Goal: Transaction & Acquisition: Book appointment/travel/reservation

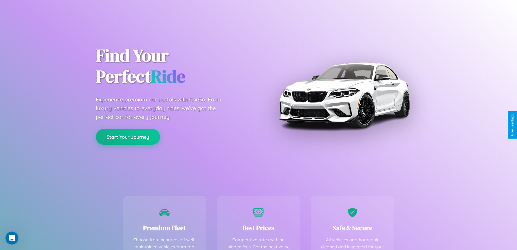
click at [128, 137] on button "Start Your Journey" at bounding box center [128, 137] width 64 height 16
click at [128, 136] on button "Start Your Journey" at bounding box center [128, 137] width 64 height 16
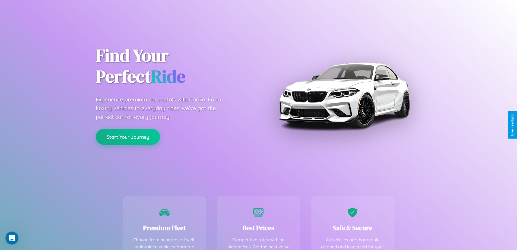
click at [128, 136] on button "Start Your Journey" at bounding box center [128, 137] width 64 height 16
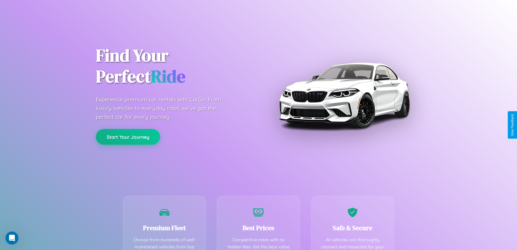
click at [128, 136] on button "Start Your Journey" at bounding box center [128, 137] width 64 height 16
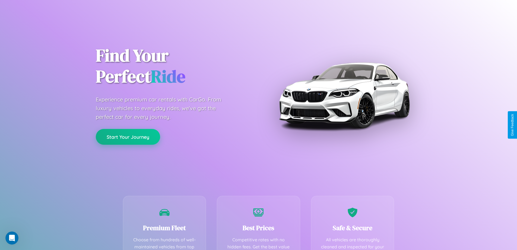
click at [128, 136] on button "Start Your Journey" at bounding box center [128, 137] width 64 height 16
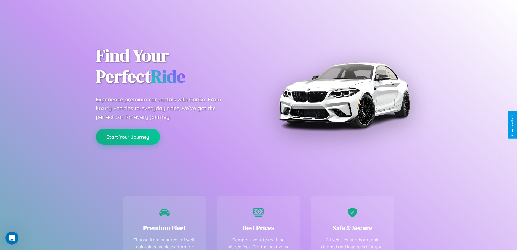
click at [128, 136] on button "Start Your Journey" at bounding box center [128, 137] width 64 height 16
